Goal: Transaction & Acquisition: Purchase product/service

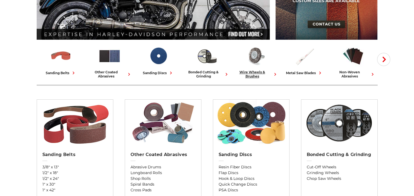
scroll to position [109, 0]
click at [253, 72] on div "wire wheels & brushes" at bounding box center [255, 74] width 44 height 8
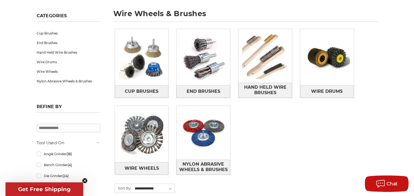
scroll to position [82, 0]
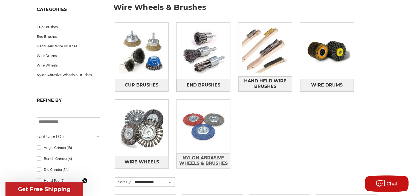
click at [204, 158] on span "Nylon Abrasive Wheels & Brushes" at bounding box center [203, 160] width 53 height 15
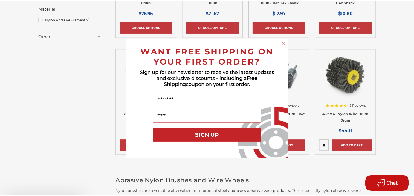
scroll to position [191, 0]
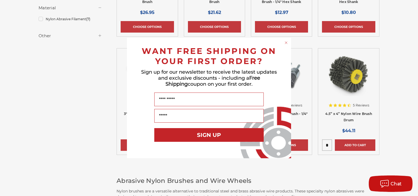
click at [412, 113] on div "Close dialog WANT FREE SHIPPING ON YOUR FIRST ORDER? Sign up for our newsletter…" at bounding box center [209, 98] width 418 height 196
click at [285, 42] on icon "Close dialog" at bounding box center [286, 43] width 2 height 2
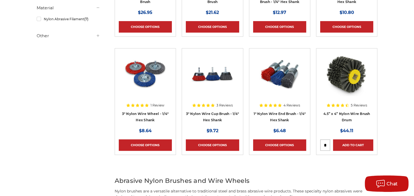
click at [138, 79] on img at bounding box center [145, 74] width 44 height 44
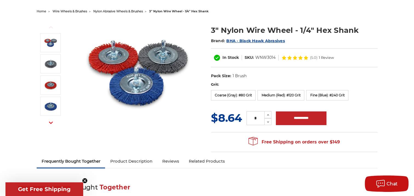
scroll to position [55, 0]
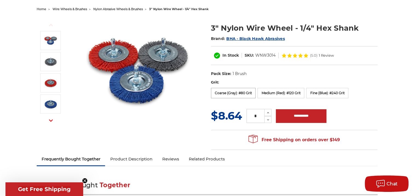
click at [240, 93] on label "Coarse (Gray): #80 Grit" at bounding box center [233, 93] width 45 height 10
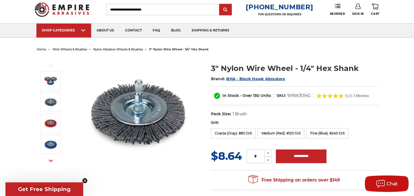
scroll to position [27, 0]
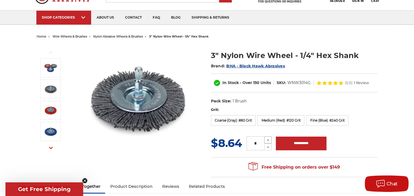
click at [268, 140] on icon at bounding box center [268, 139] width 4 height 5
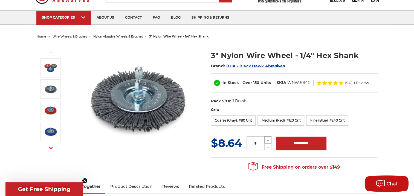
click at [268, 140] on icon at bounding box center [268, 139] width 4 height 5
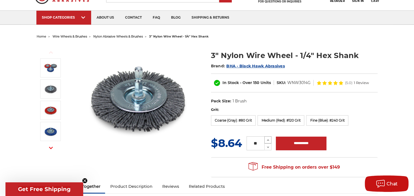
click at [268, 139] on use at bounding box center [268, 139] width 2 height 1
type input "**"
click at [298, 145] on input "**********" at bounding box center [300, 143] width 51 height 14
type input "**********"
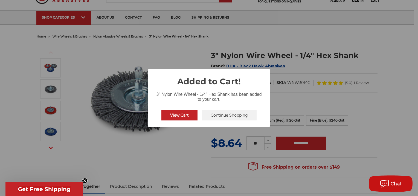
click at [183, 116] on button "View Cart" at bounding box center [179, 115] width 36 height 10
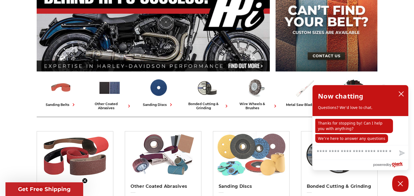
scroll to position [82, 0]
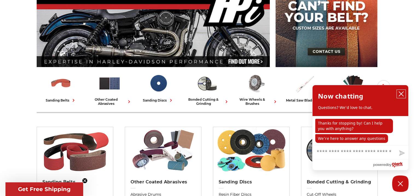
click at [401, 93] on icon "close chatbox" at bounding box center [400, 93] width 5 height 5
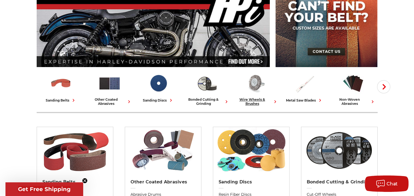
click at [257, 87] on img at bounding box center [255, 83] width 23 height 23
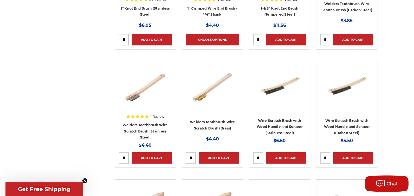
scroll to position [1503, 0]
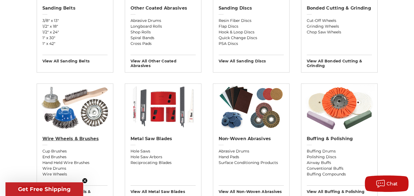
scroll to position [246, 0]
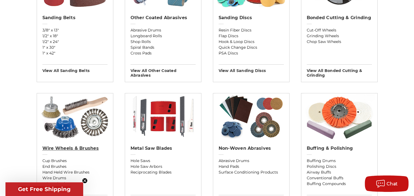
click at [65, 148] on h2 "Wire Wheels & Brushes" at bounding box center [74, 147] width 65 height 5
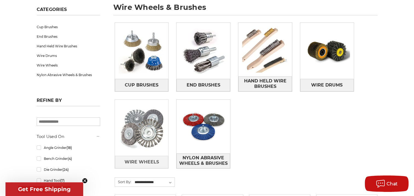
click at [138, 131] on img at bounding box center [142, 128] width 54 height 54
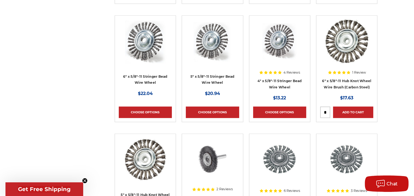
scroll to position [355, 0]
